Goal: Task Accomplishment & Management: Complete application form

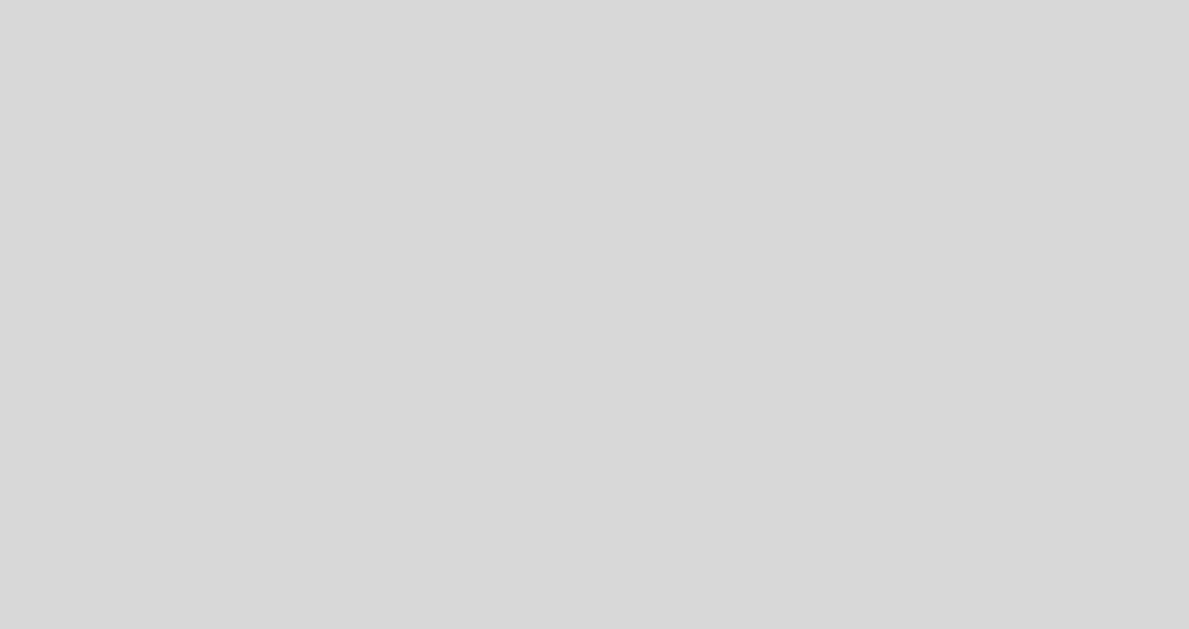
select select "es"
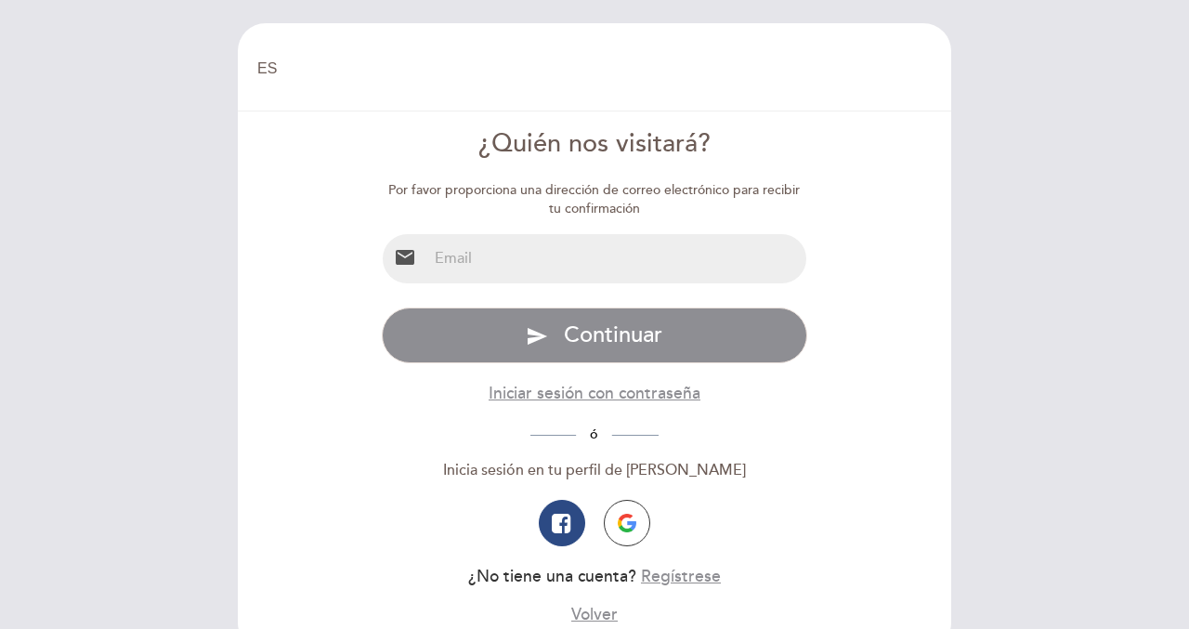
click at [600, 265] on input "email" at bounding box center [617, 258] width 380 height 49
type input "[EMAIL_ADDRESS][DOMAIN_NAME]"
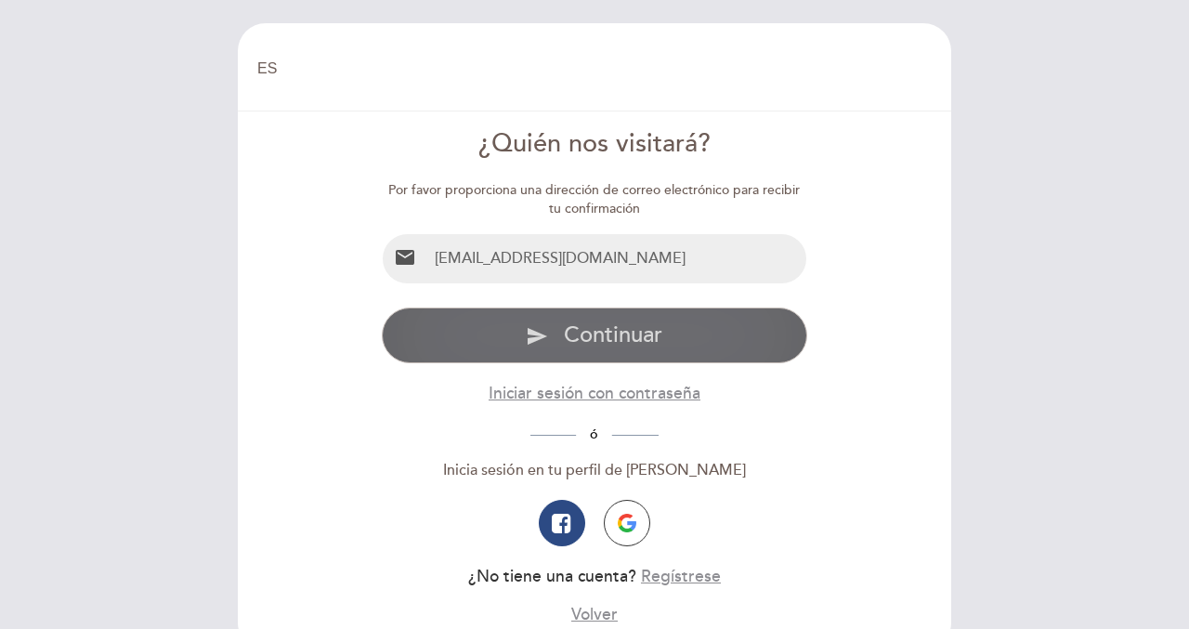
click at [562, 341] on button "send Continuar" at bounding box center [595, 336] width 427 height 56
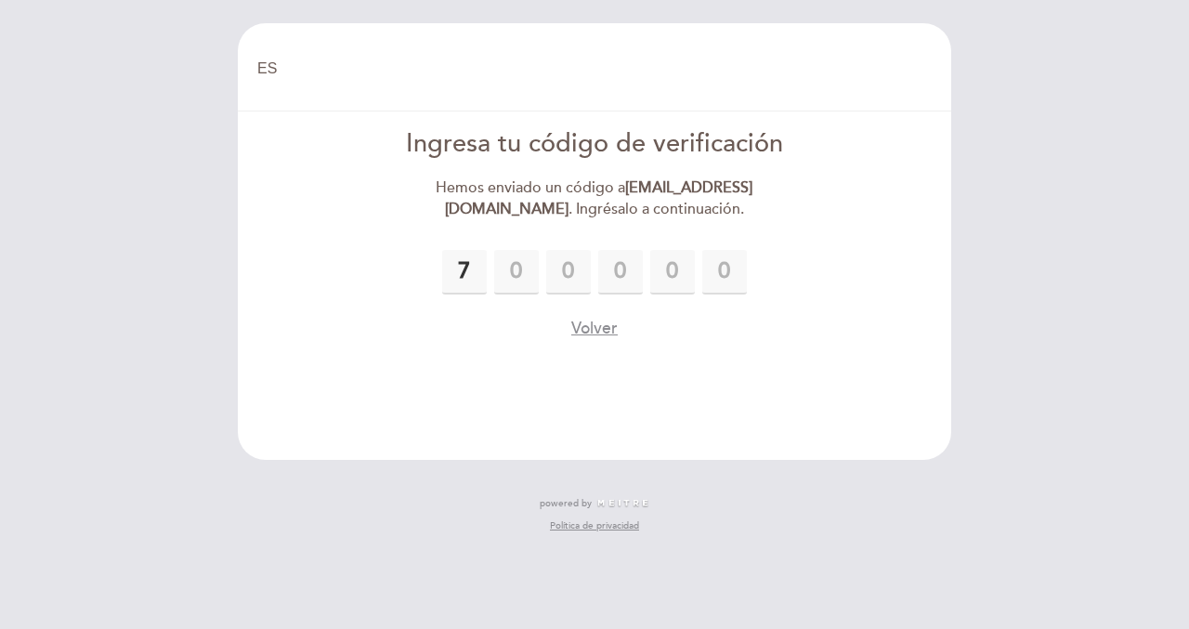
type input "7"
type input "4"
type input "6"
type input "2"
type input "9"
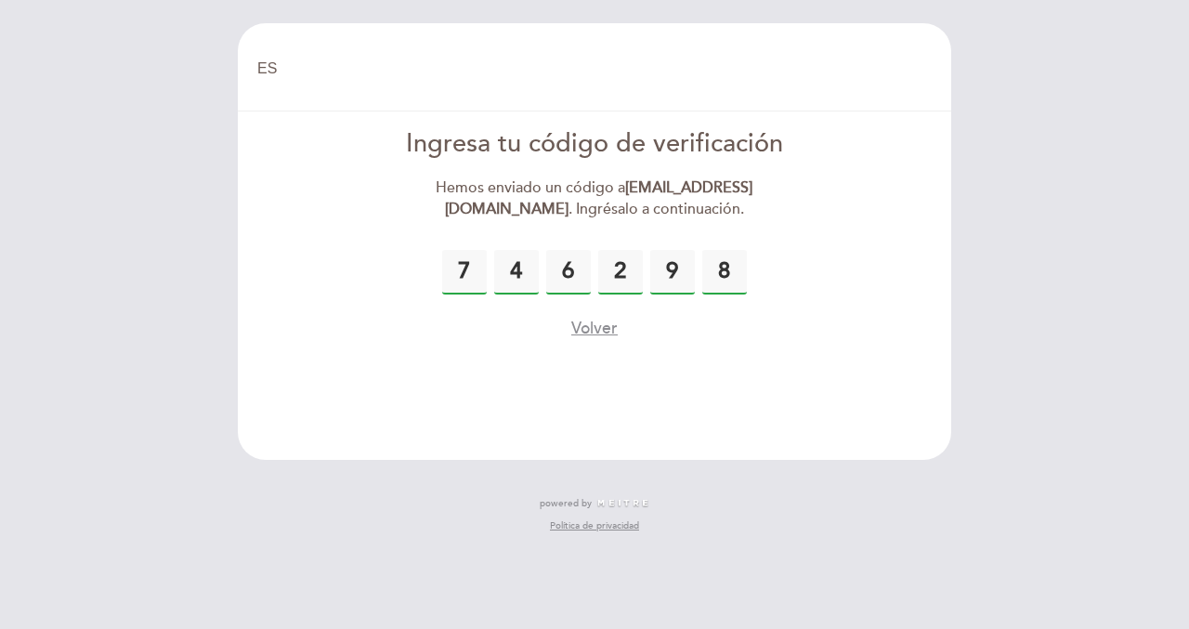
type input "8"
